Goal: Transaction & Acquisition: Purchase product/service

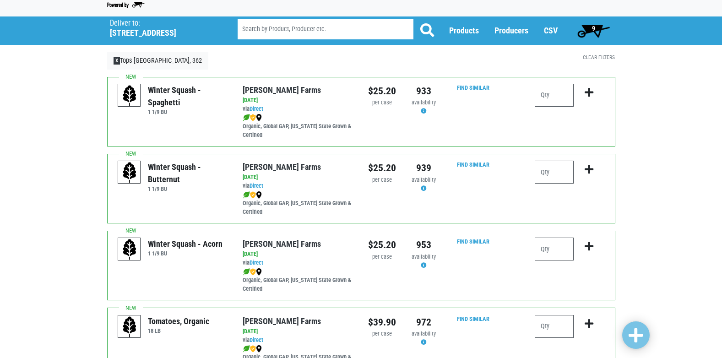
scroll to position [37, 0]
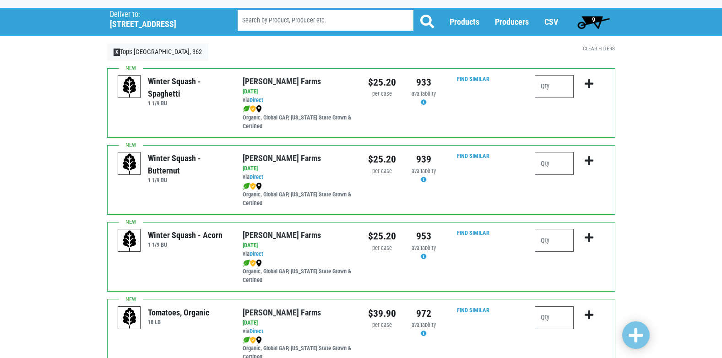
drag, startPoint x: 580, startPoint y: 14, endPoint x: 606, endPoint y: 21, distance: 26.5
click at [595, 20] on span "9" at bounding box center [593, 22] width 41 height 18
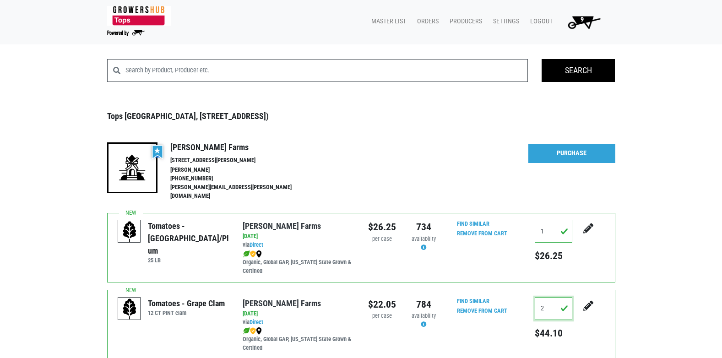
click at [545, 297] on input "2" at bounding box center [553, 308] width 38 height 23
drag, startPoint x: 711, startPoint y: 349, endPoint x: 722, endPoint y: 350, distance: 10.2
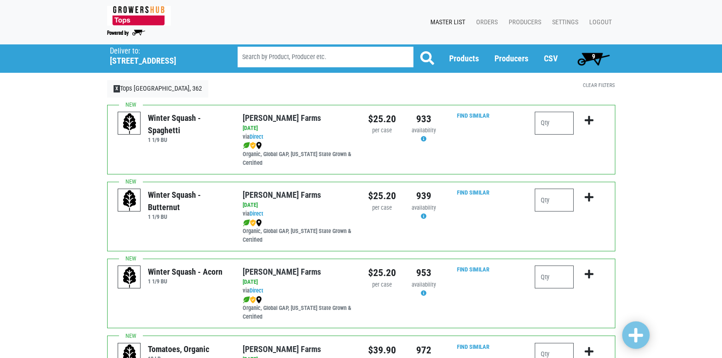
scroll to position [37, 0]
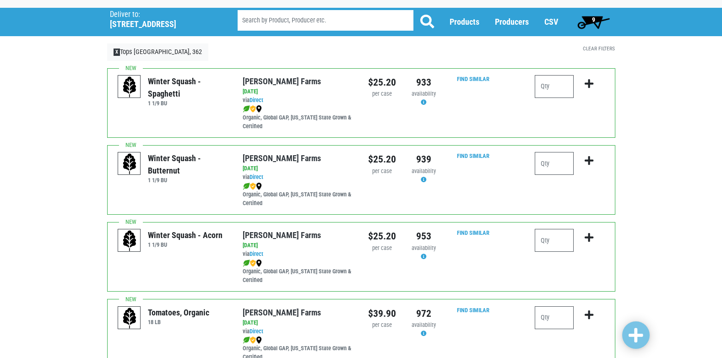
click at [593, 21] on span "9" at bounding box center [593, 19] width 3 height 7
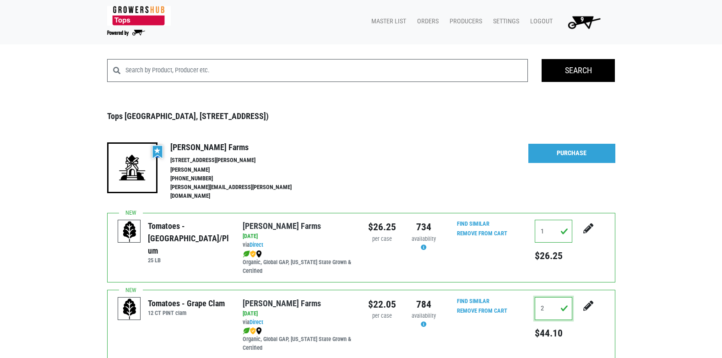
click at [551, 301] on input "2" at bounding box center [553, 308] width 38 height 23
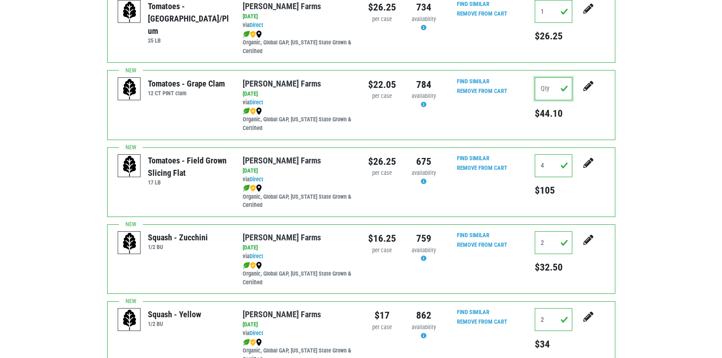
scroll to position [238, 0]
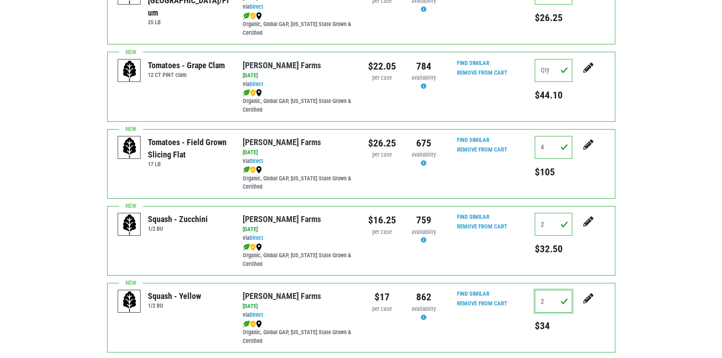
click at [547, 293] on input "2" at bounding box center [553, 301] width 38 height 23
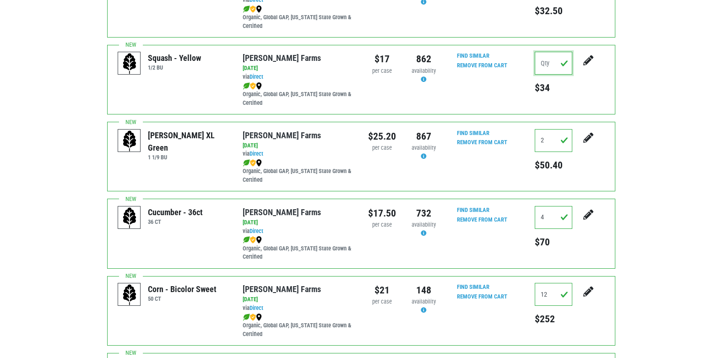
scroll to position [494, 0]
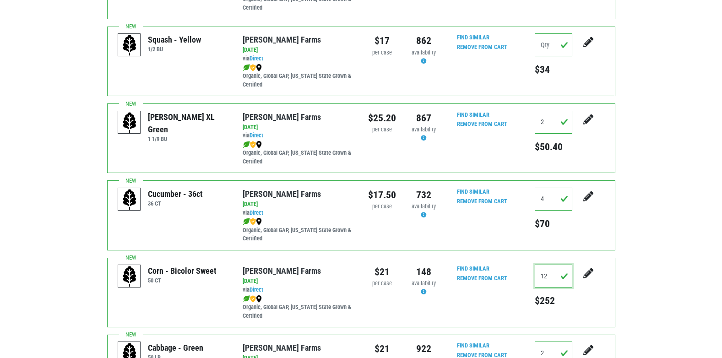
click at [548, 266] on input "12" at bounding box center [553, 275] width 38 height 23
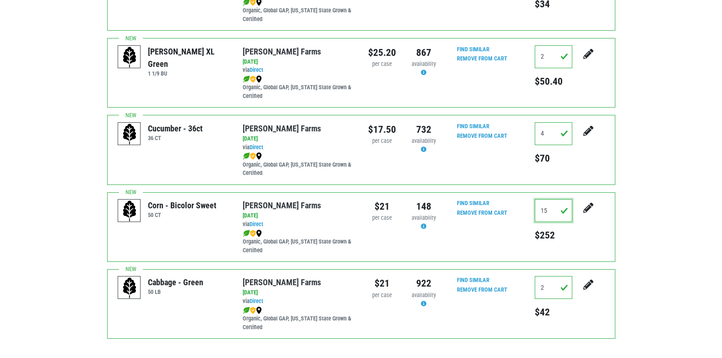
scroll to position [567, 0]
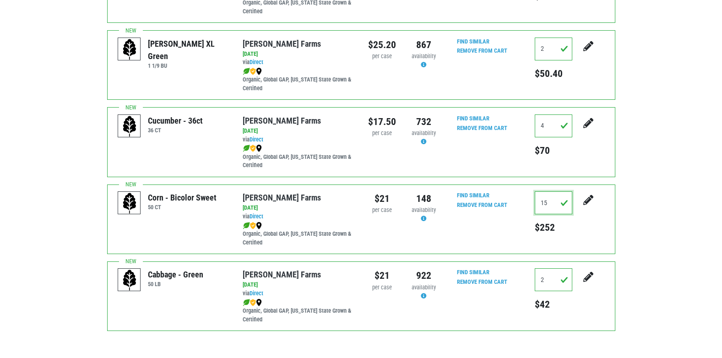
type input "15"
click at [553, 272] on input "2" at bounding box center [553, 279] width 38 height 23
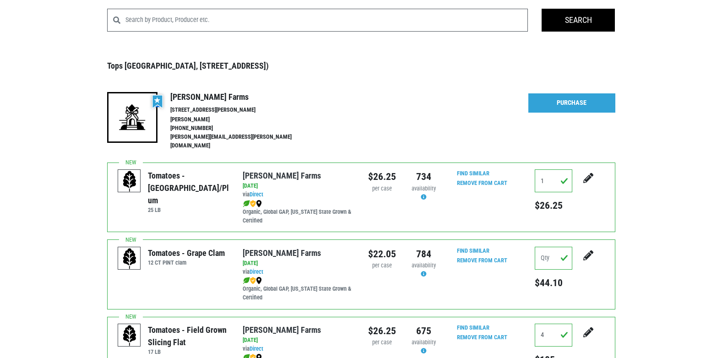
scroll to position [0, 0]
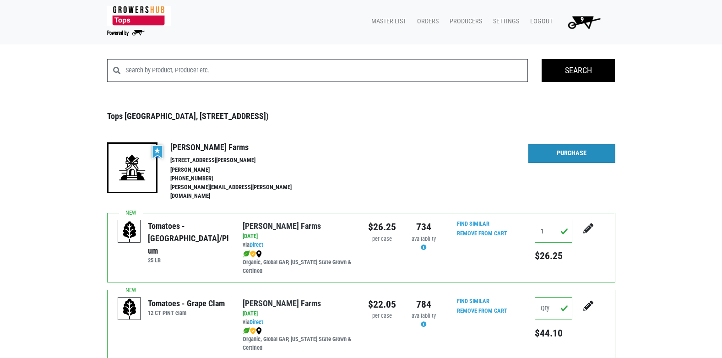
type input "1"
click at [563, 149] on link "Purchase" at bounding box center [571, 153] width 87 height 19
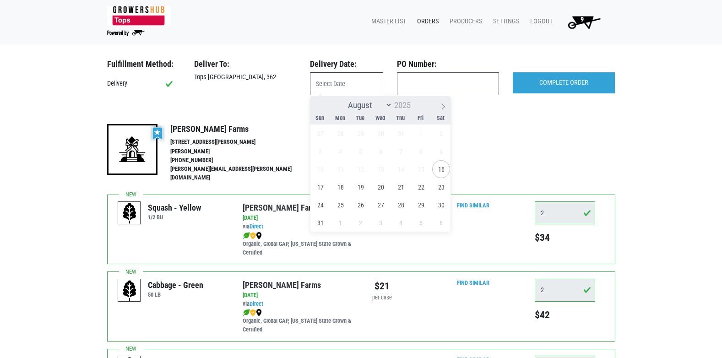
click at [331, 84] on input "text" at bounding box center [346, 83] width 73 height 23
click at [318, 188] on span "17" at bounding box center [320, 187] width 18 height 18
type input "2025-08-17"
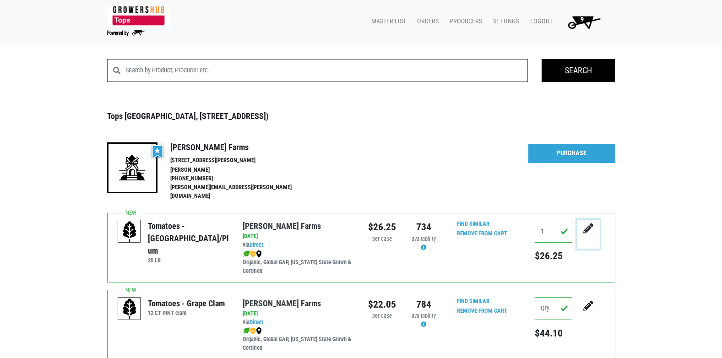
click at [587, 223] on icon "submit" at bounding box center [588, 228] width 10 height 10
click at [547, 220] on input "1" at bounding box center [553, 231] width 38 height 23
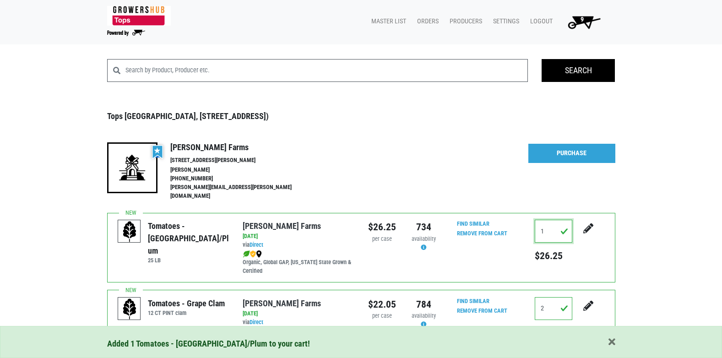
click at [544, 223] on input "1" at bounding box center [553, 231] width 38 height 23
click at [548, 302] on input "2" at bounding box center [553, 308] width 38 height 23
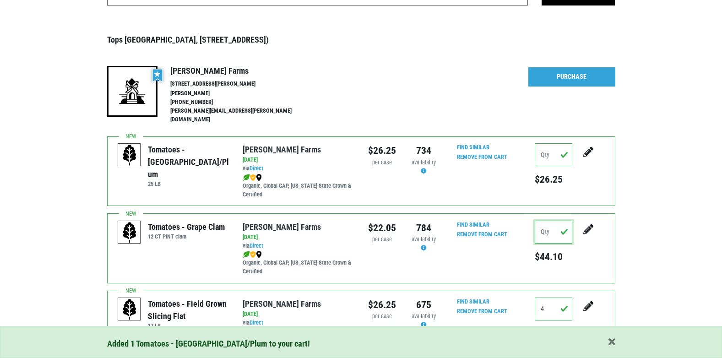
scroll to position [91, 0]
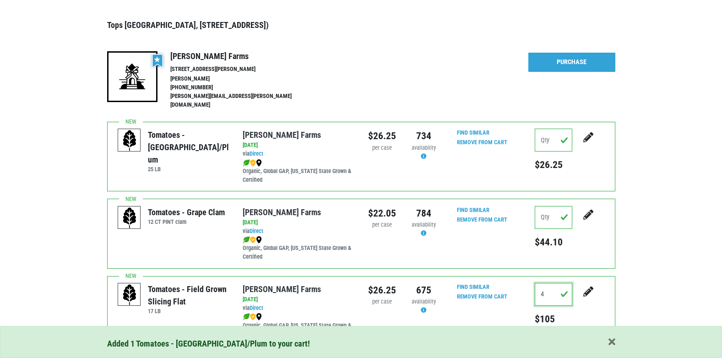
click at [549, 287] on input "4" at bounding box center [553, 294] width 38 height 23
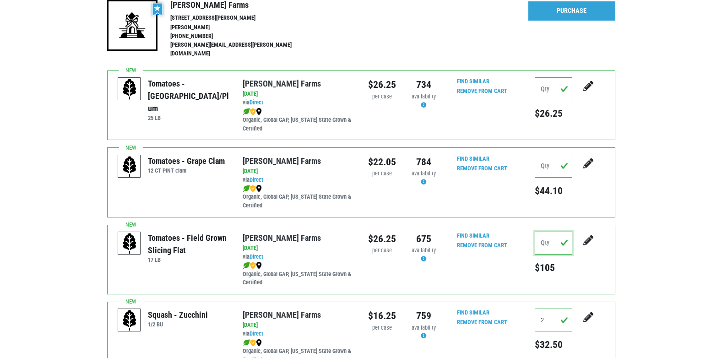
scroll to position [146, 0]
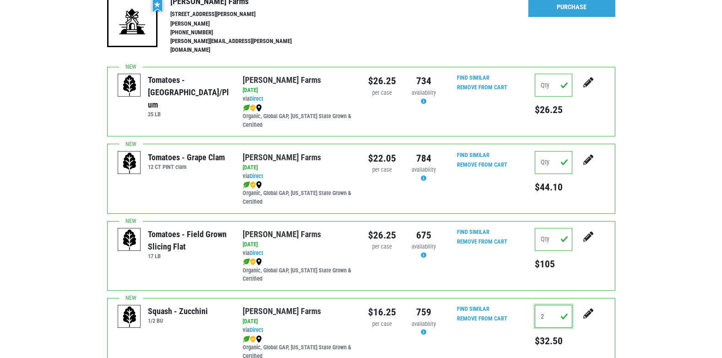
click at [538, 306] on input "2" at bounding box center [553, 316] width 38 height 23
click at [555, 305] on input "2" at bounding box center [553, 316] width 38 height 23
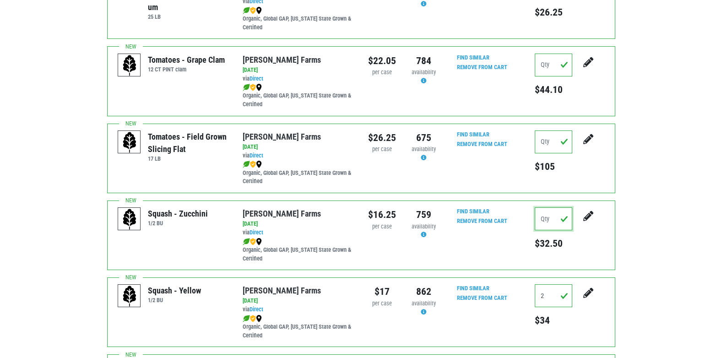
scroll to position [286, 0]
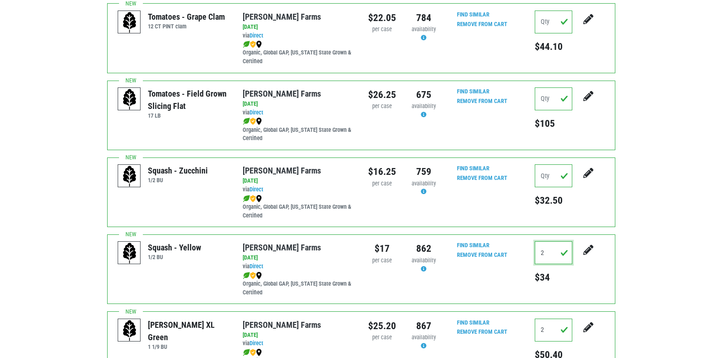
click at [547, 245] on input "2" at bounding box center [553, 252] width 38 height 23
click at [547, 323] on input "2" at bounding box center [553, 329] width 38 height 23
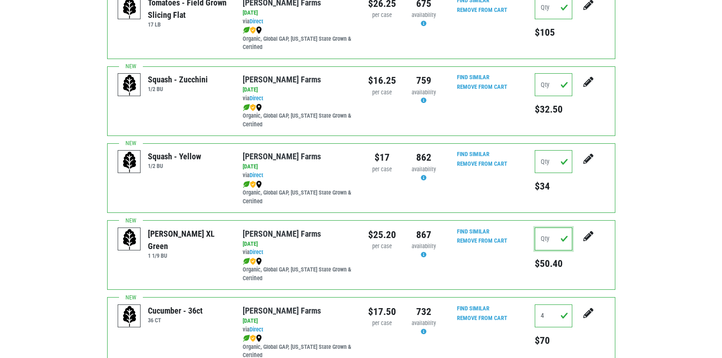
scroll to position [414, 0]
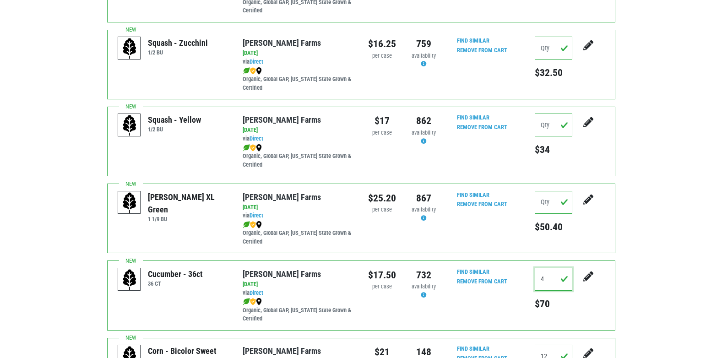
click at [555, 273] on input "4" at bounding box center [553, 279] width 38 height 23
click at [554, 345] on input "12" at bounding box center [553, 356] width 38 height 23
type input "1"
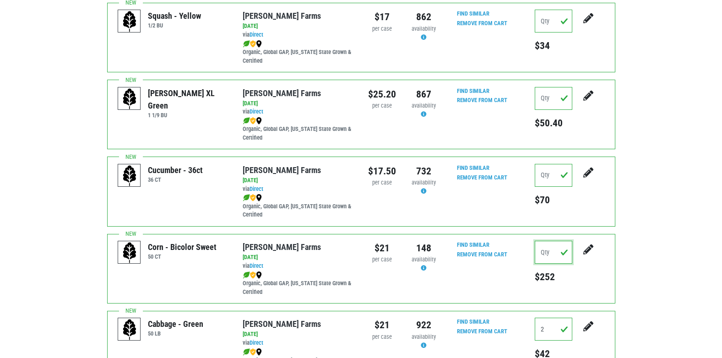
scroll to position [555, 0]
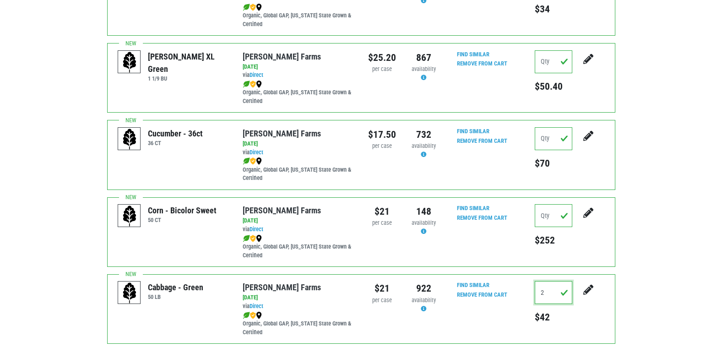
click at [544, 286] on input "2" at bounding box center [553, 292] width 38 height 23
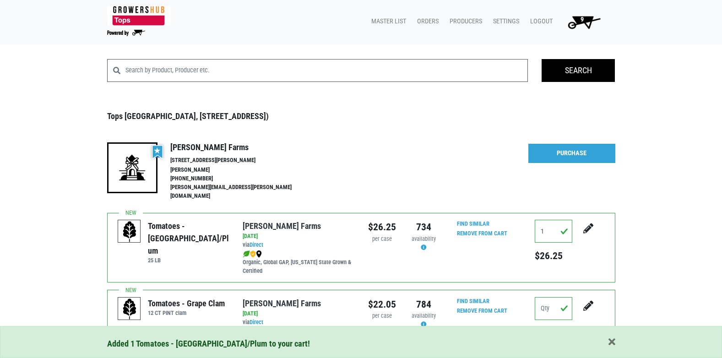
click at [616, 344] on div "Added 1 Tomatoes - [GEOGRAPHIC_DATA]/Plum to your cart!" at bounding box center [361, 343] width 522 height 13
click at [614, 342] on span "button" at bounding box center [611, 342] width 7 height 10
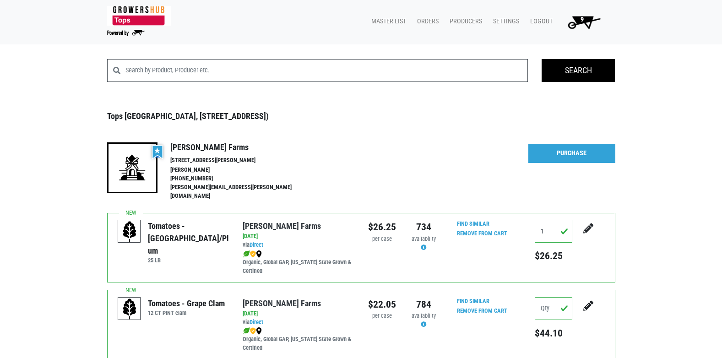
click at [582, 23] on span "9" at bounding box center [581, 20] width 3 height 8
click at [560, 223] on input "1" at bounding box center [553, 231] width 38 height 23
type input "1"
click at [591, 223] on icon "submit" at bounding box center [588, 228] width 10 height 10
click at [582, 220] on button "submit" at bounding box center [587, 234] width 23 height 29
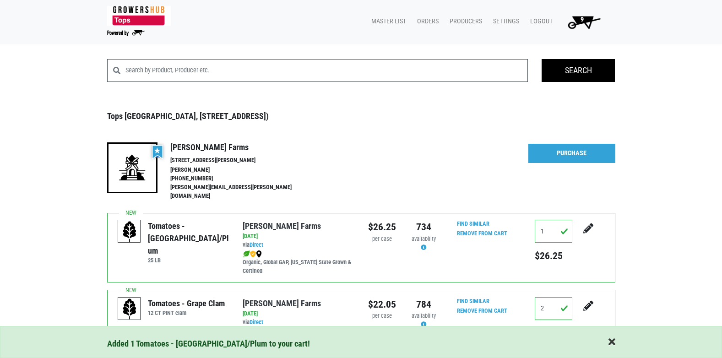
click at [610, 340] on span "button" at bounding box center [611, 342] width 7 height 10
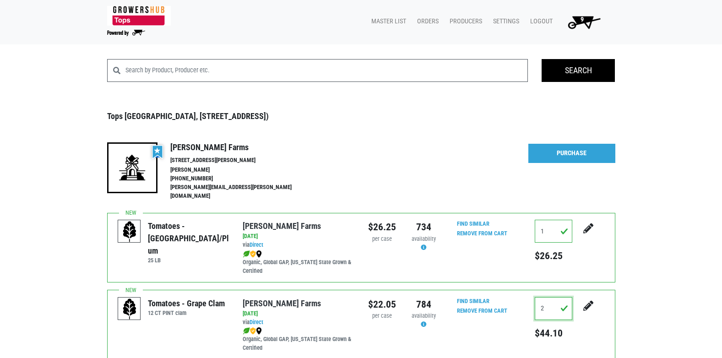
click at [549, 299] on input "2" at bounding box center [553, 308] width 38 height 23
click at [565, 297] on input "number" at bounding box center [553, 308] width 38 height 23
click at [560, 302] on input "number" at bounding box center [553, 308] width 38 height 23
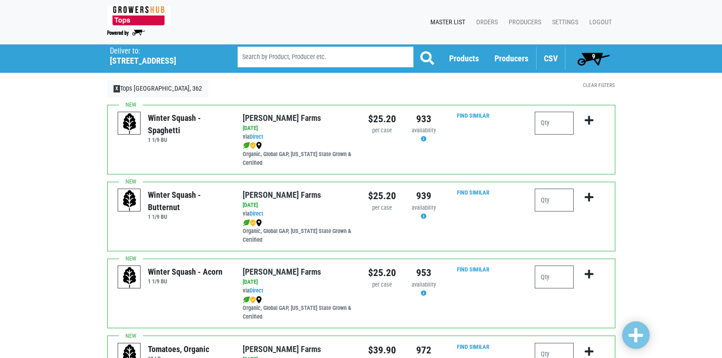
drag, startPoint x: 589, startPoint y: 53, endPoint x: 545, endPoint y: 64, distance: 44.8
click at [545, 64] on div "CSV" at bounding box center [550, 58] width 29 height 22
click at [602, 55] on span "9" at bounding box center [593, 58] width 41 height 18
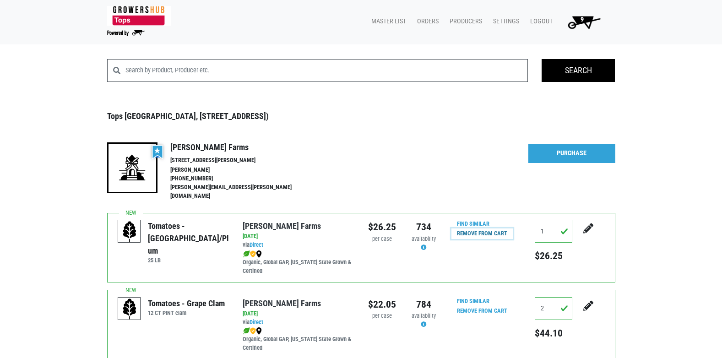
click at [459, 228] on input "Remove From Cart" at bounding box center [481, 233] width 61 height 11
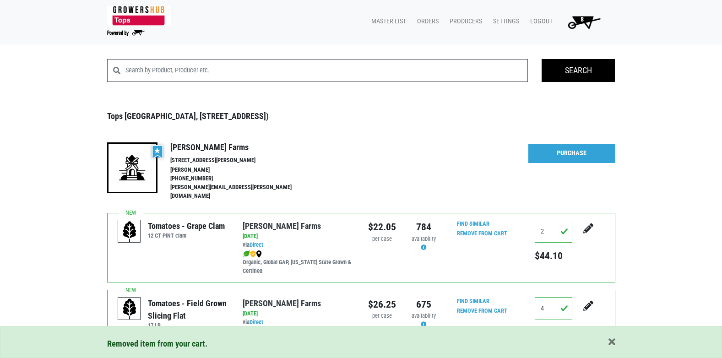
click at [469, 224] on div "Find Similar Remove From Cart" at bounding box center [481, 247] width 61 height 55
click at [475, 228] on input "Remove From Cart" at bounding box center [481, 233] width 61 height 11
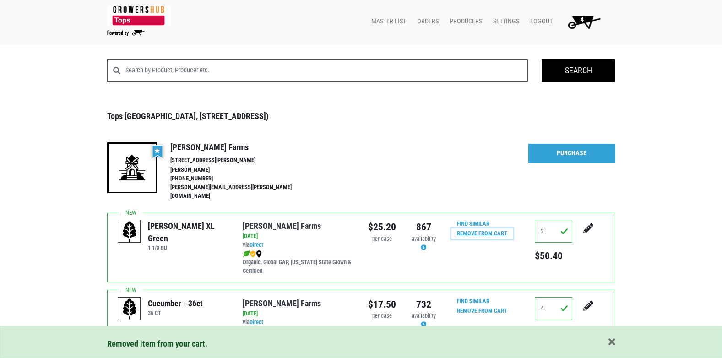
click at [475, 228] on input "Remove From Cart" at bounding box center [481, 233] width 61 height 11
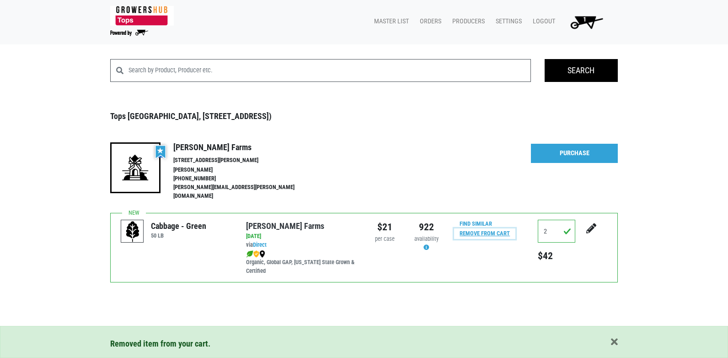
click at [475, 228] on input "Remove From Cart" at bounding box center [484, 233] width 61 height 11
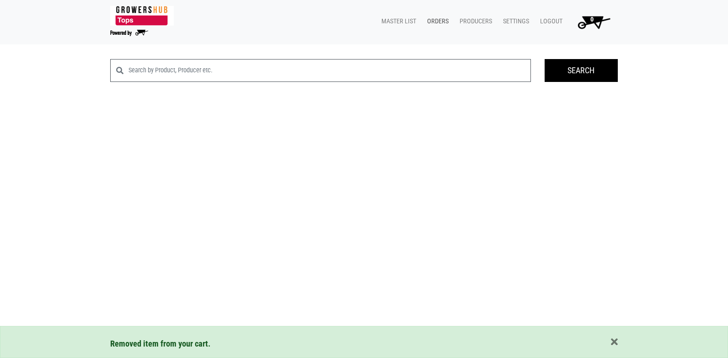
click at [436, 21] on link "Orders" at bounding box center [436, 21] width 32 height 17
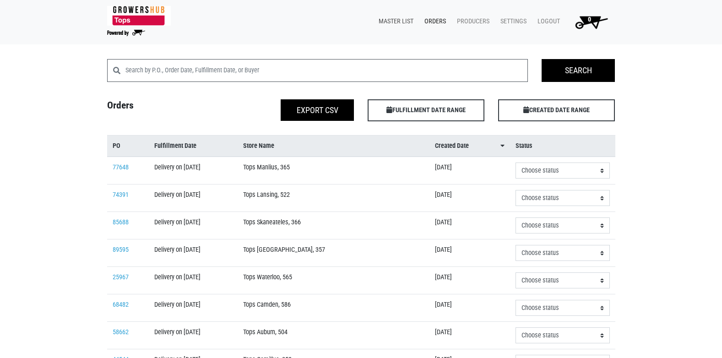
click at [406, 21] on link "Master List" at bounding box center [394, 21] width 46 height 17
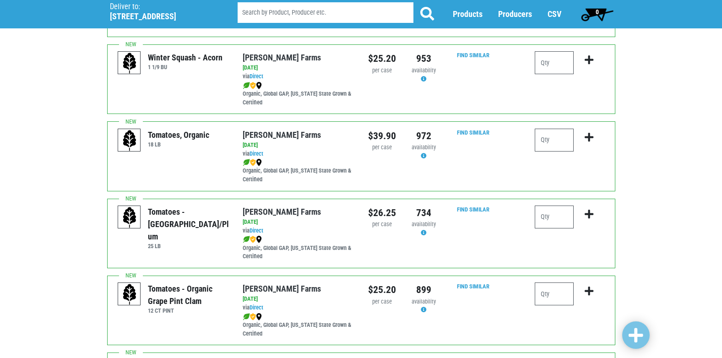
scroll to position [216, 0]
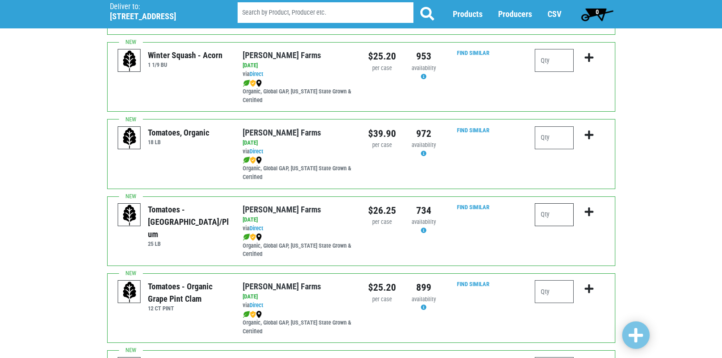
click at [555, 209] on input "number" at bounding box center [553, 214] width 39 height 23
type input "1"
click at [588, 209] on icon "submit" at bounding box center [588, 212] width 9 height 10
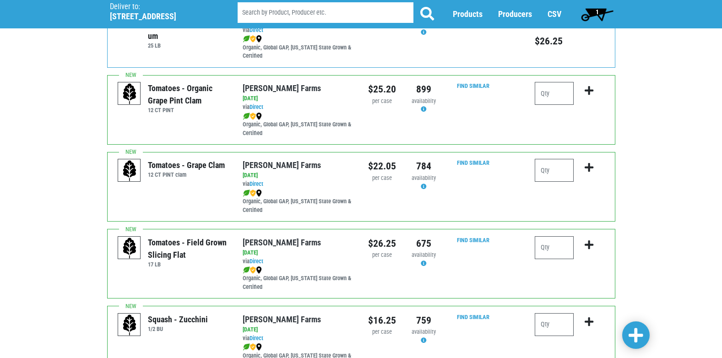
scroll to position [418, 0]
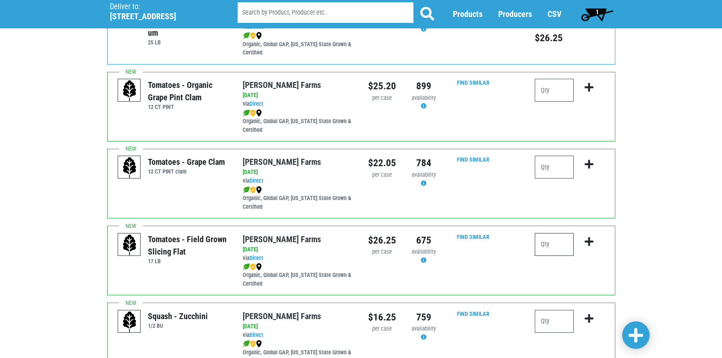
click at [539, 243] on input "number" at bounding box center [553, 244] width 39 height 23
type input "4"
click at [593, 238] on icon "submit" at bounding box center [588, 242] width 9 height 10
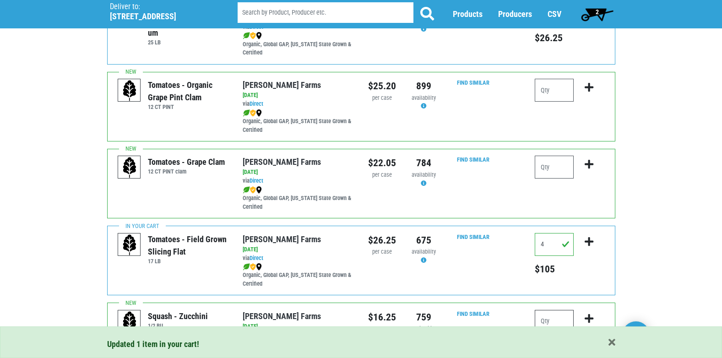
click at [558, 319] on input "number" at bounding box center [553, 321] width 39 height 23
type input "2"
click at [588, 317] on icon "submit" at bounding box center [588, 318] width 9 height 10
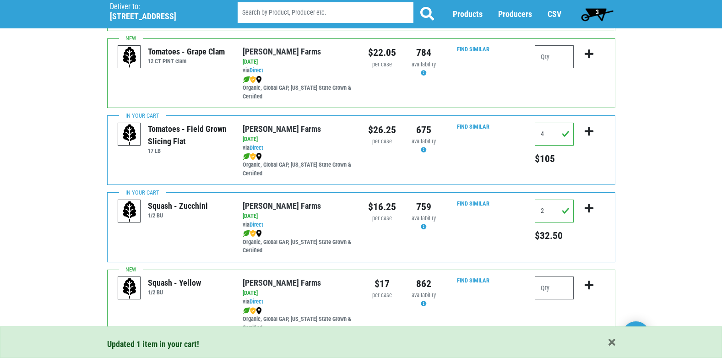
scroll to position [581, 0]
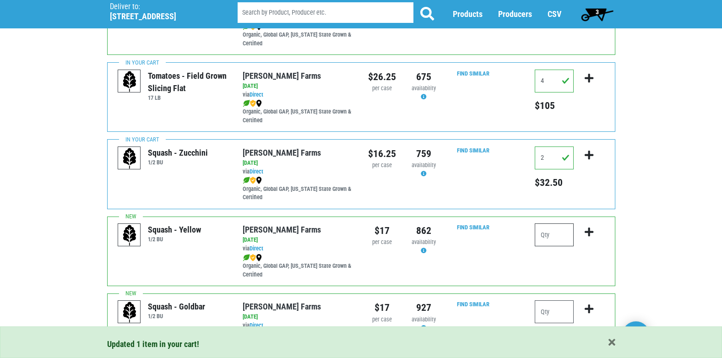
click at [556, 236] on input "number" at bounding box center [553, 234] width 39 height 23
type input "1"
click at [588, 233] on icon "submit" at bounding box center [588, 232] width 9 height 10
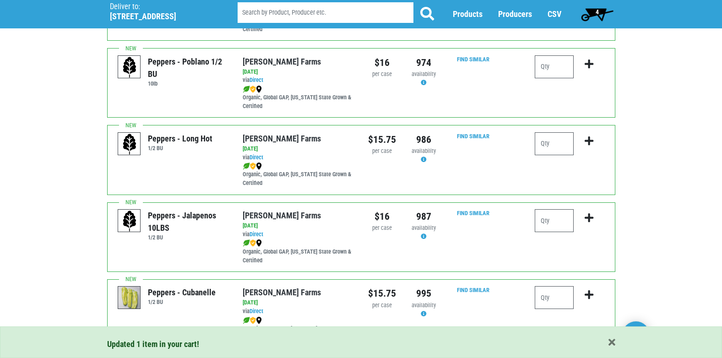
scroll to position [905, 0]
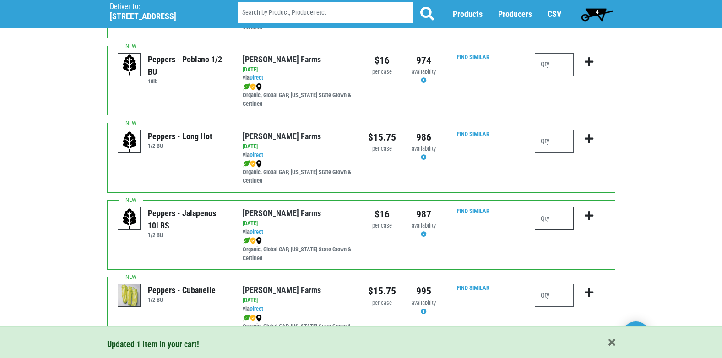
click at [548, 222] on input "number" at bounding box center [553, 218] width 39 height 23
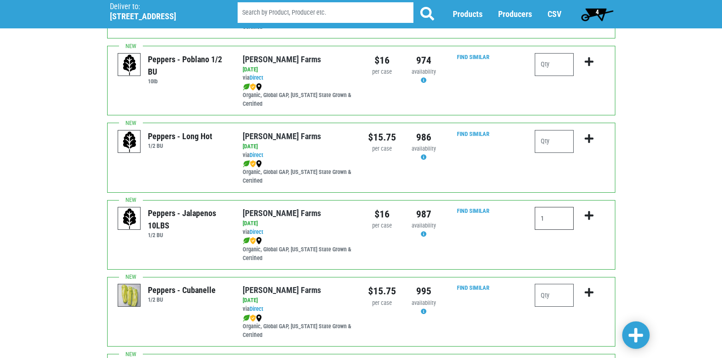
type input "1"
click at [587, 216] on icon "submit" at bounding box center [588, 215] width 9 height 10
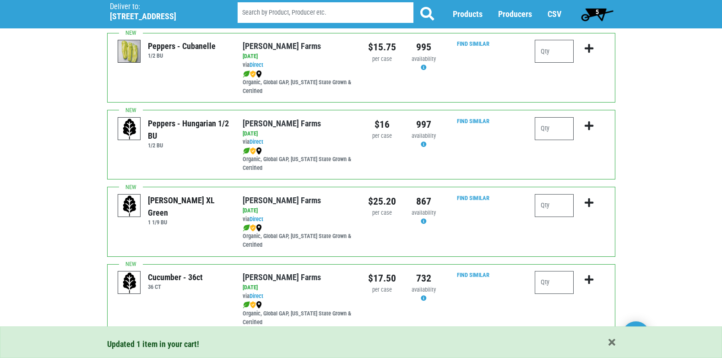
scroll to position [1152, 0]
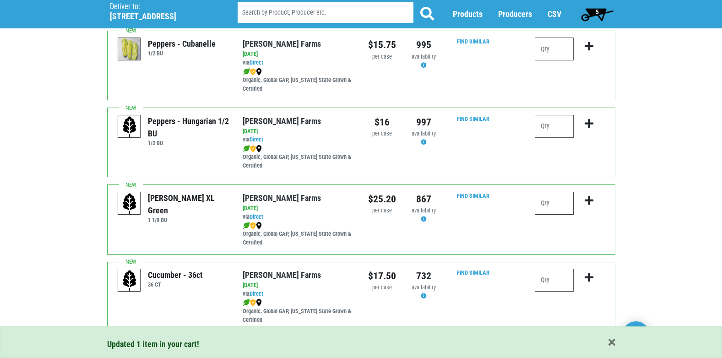
click at [552, 202] on input "number" at bounding box center [553, 203] width 39 height 23
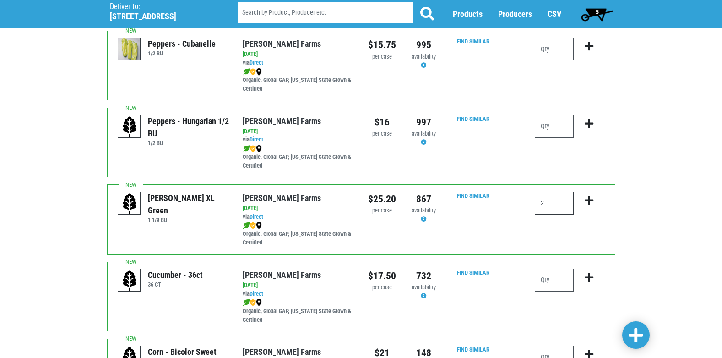
type input "2"
click at [560, 281] on input "number" at bounding box center [553, 280] width 39 height 23
click at [587, 200] on icon "submit" at bounding box center [588, 200] width 9 height 10
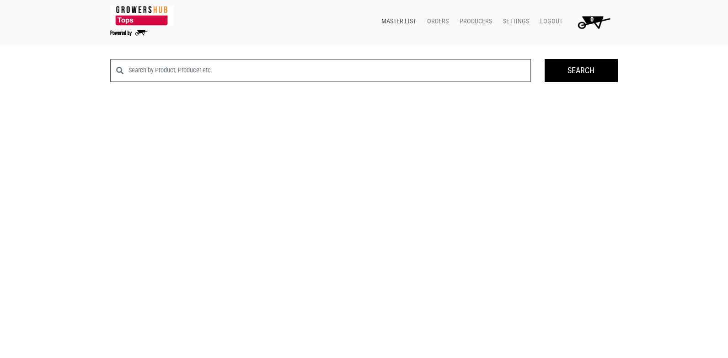
click at [395, 19] on link "Master List" at bounding box center [397, 21] width 46 height 17
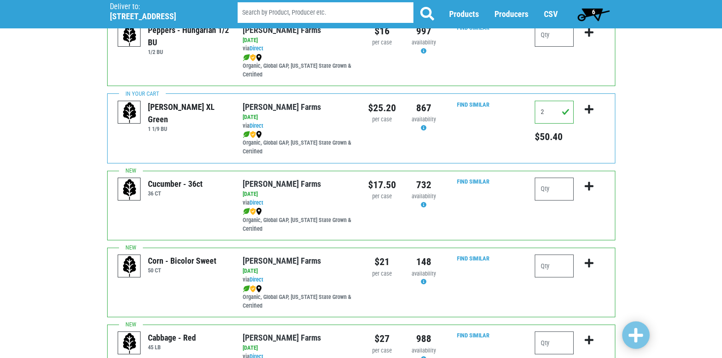
scroll to position [1250, 0]
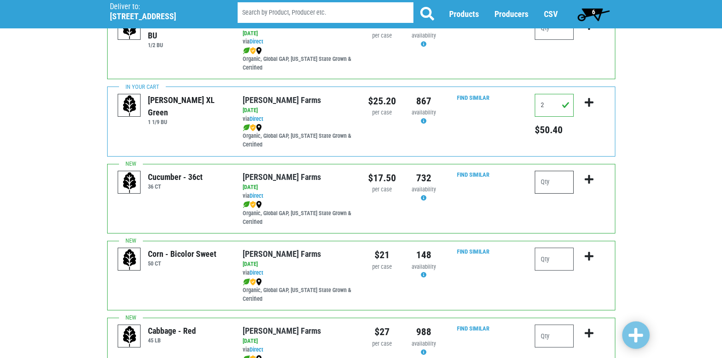
click at [560, 184] on input "number" at bounding box center [553, 182] width 39 height 23
type input "4"
click at [589, 177] on icon "submit" at bounding box center [588, 179] width 9 height 10
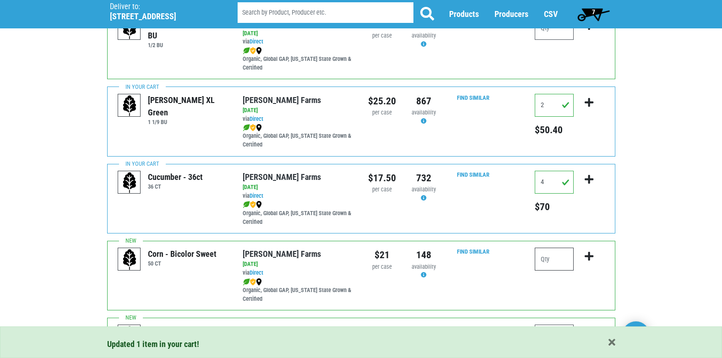
click at [558, 263] on input "number" at bounding box center [553, 259] width 39 height 23
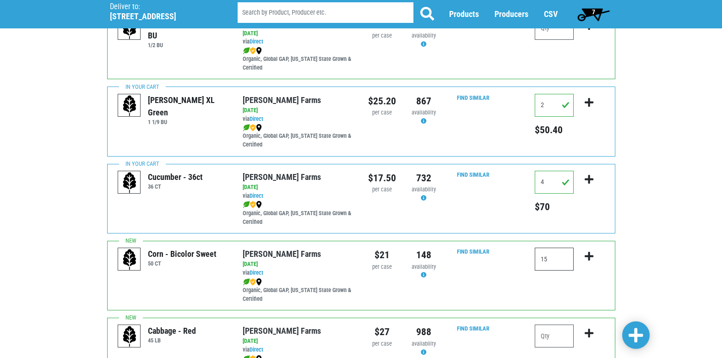
type input "15"
click at [591, 251] on button "submit" at bounding box center [589, 262] width 22 height 29
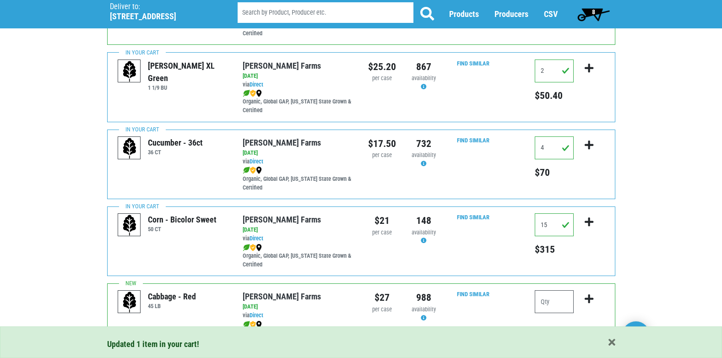
scroll to position [1337, 0]
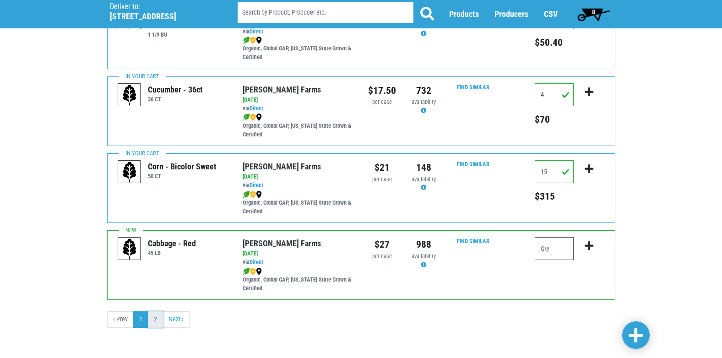
click at [156, 317] on link "2" at bounding box center [155, 319] width 15 height 16
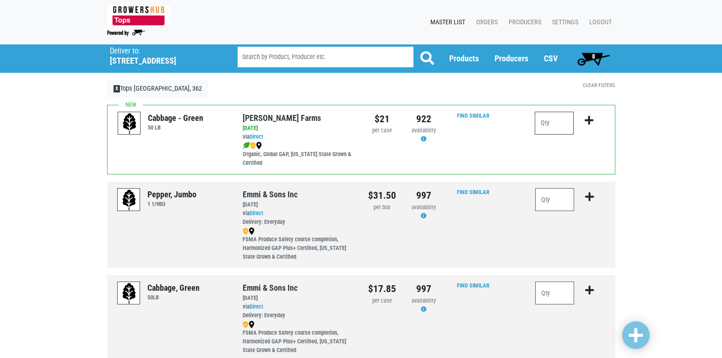
click at [559, 127] on input "number" at bounding box center [553, 123] width 39 height 23
type input "1"
click at [590, 118] on icon "submit" at bounding box center [588, 120] width 9 height 10
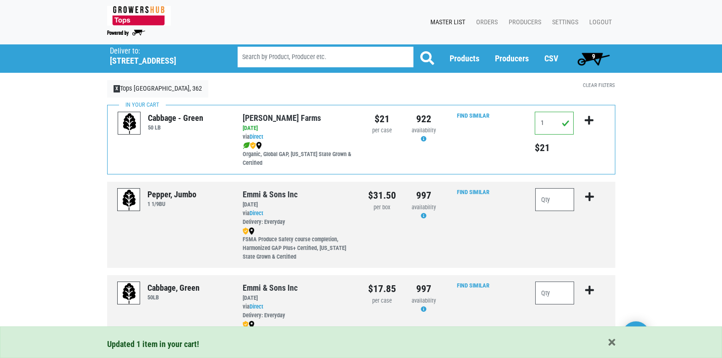
click at [592, 53] on span "9" at bounding box center [593, 56] width 3 height 7
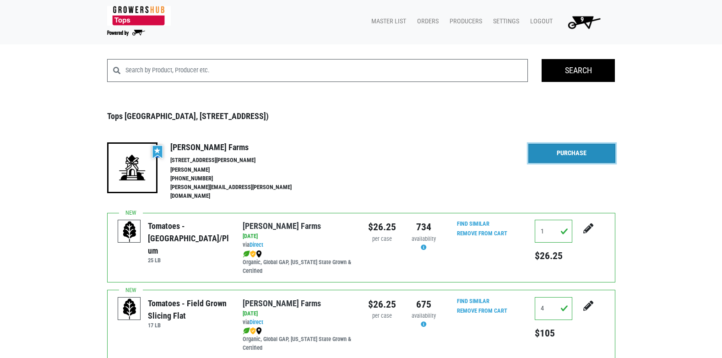
click at [537, 155] on link "Purchase" at bounding box center [571, 153] width 87 height 19
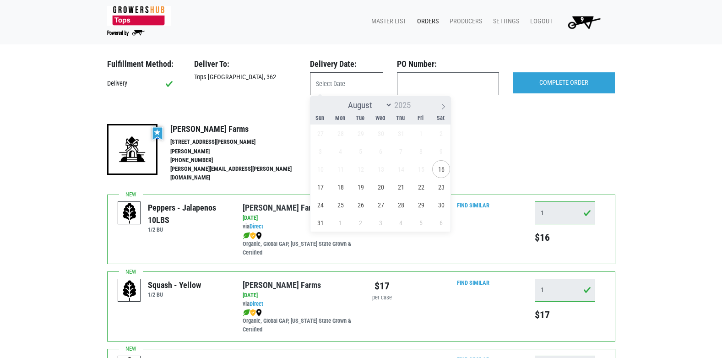
click at [327, 81] on input "text" at bounding box center [346, 83] width 73 height 23
click at [320, 181] on span "17" at bounding box center [320, 187] width 18 height 18
type input "2025-08-17"
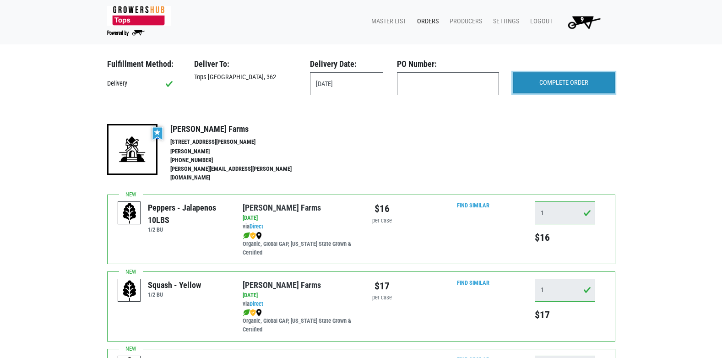
click at [591, 84] on input "COMPLETE ORDER" at bounding box center [563, 82] width 102 height 21
